Goal: Check status: Check status

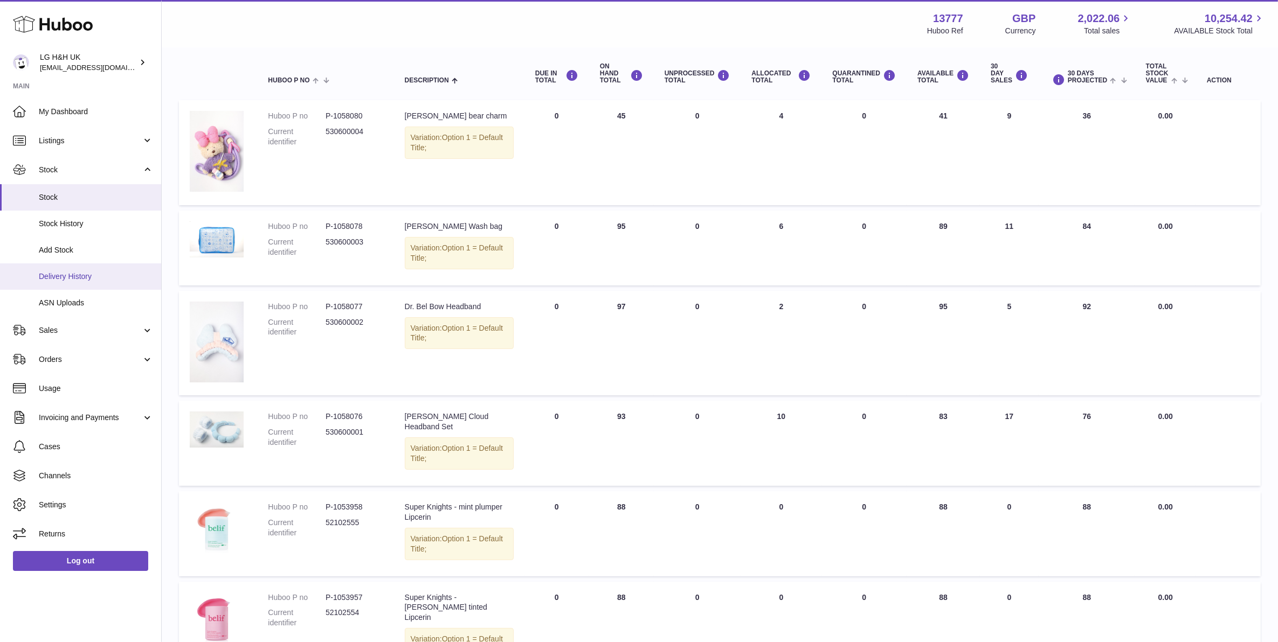
click at [85, 276] on span "Delivery History" at bounding box center [96, 277] width 114 height 10
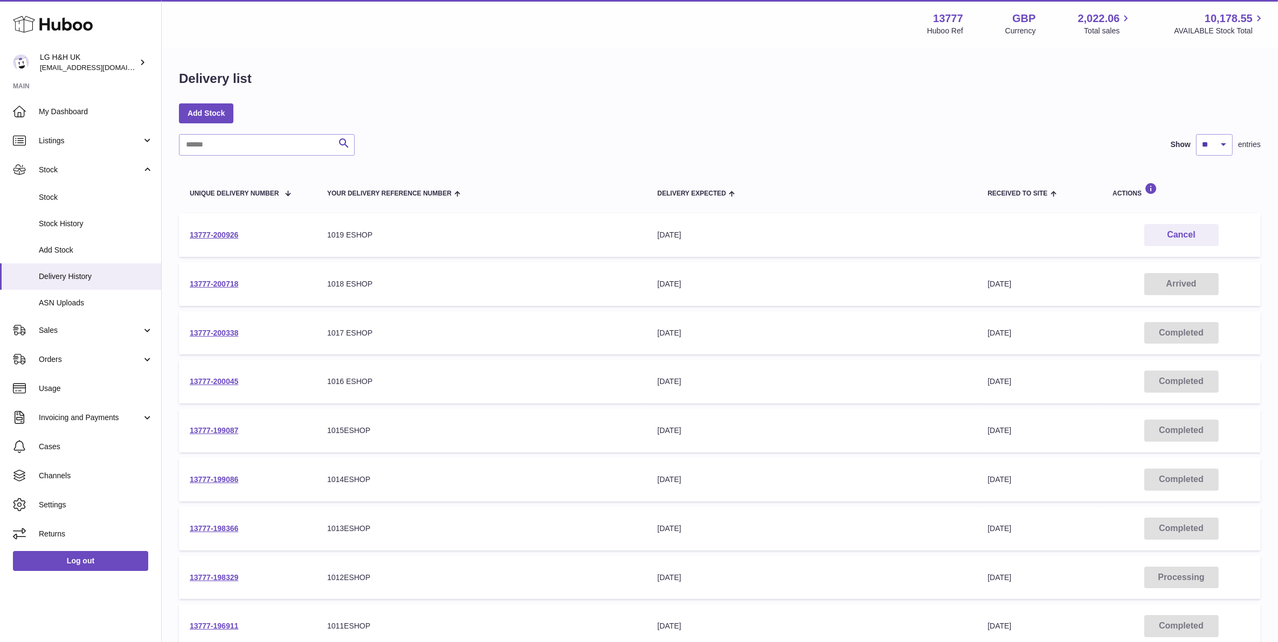
click at [216, 290] on td "13777-200718" at bounding box center [247, 284] width 137 height 44
click at [218, 284] on link "13777-200718" at bounding box center [214, 284] width 48 height 9
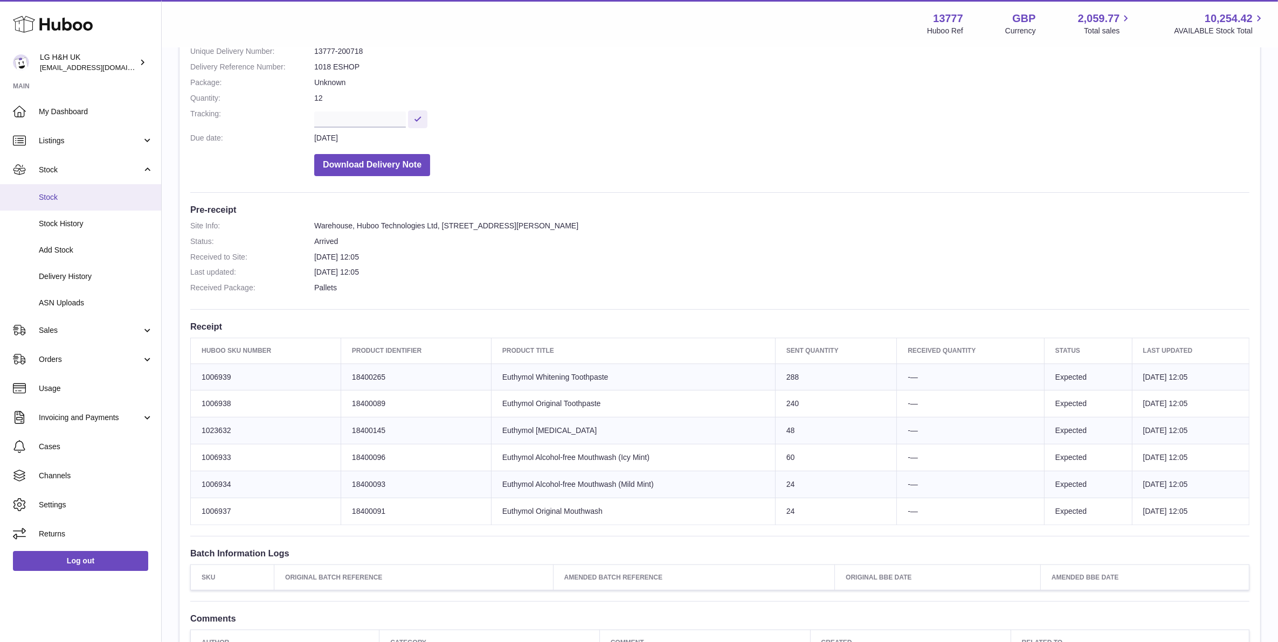
click at [68, 205] on link "Stock" at bounding box center [80, 197] width 161 height 26
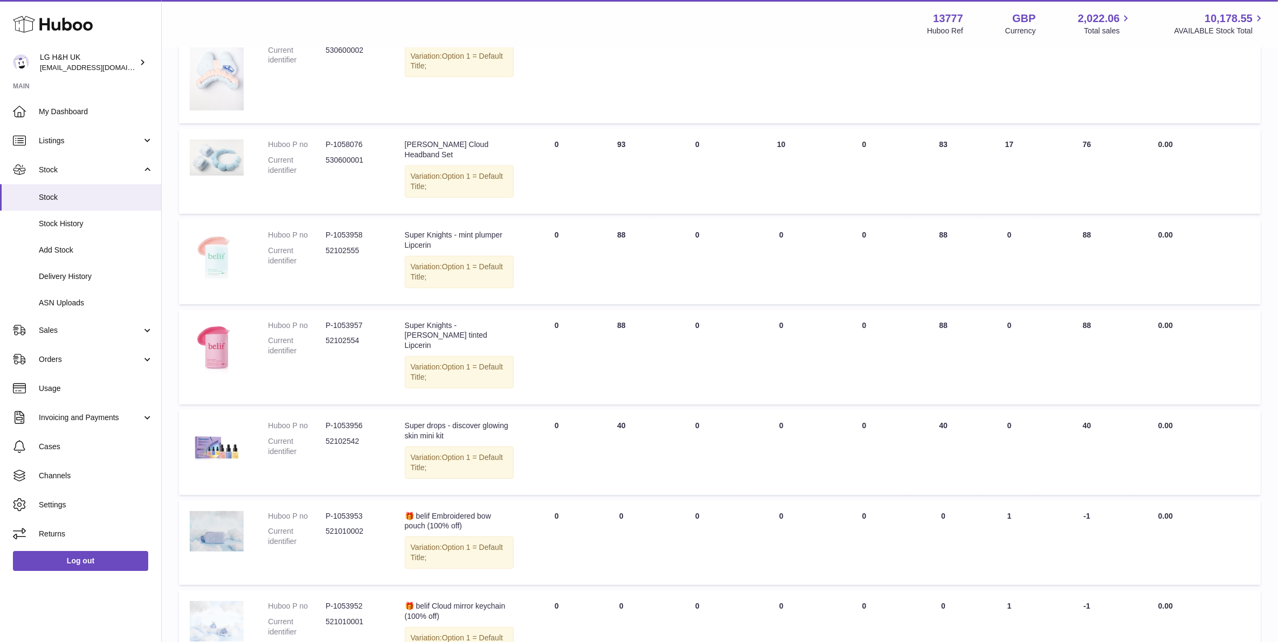
scroll to position [384, 0]
